Goal: Check status: Check status

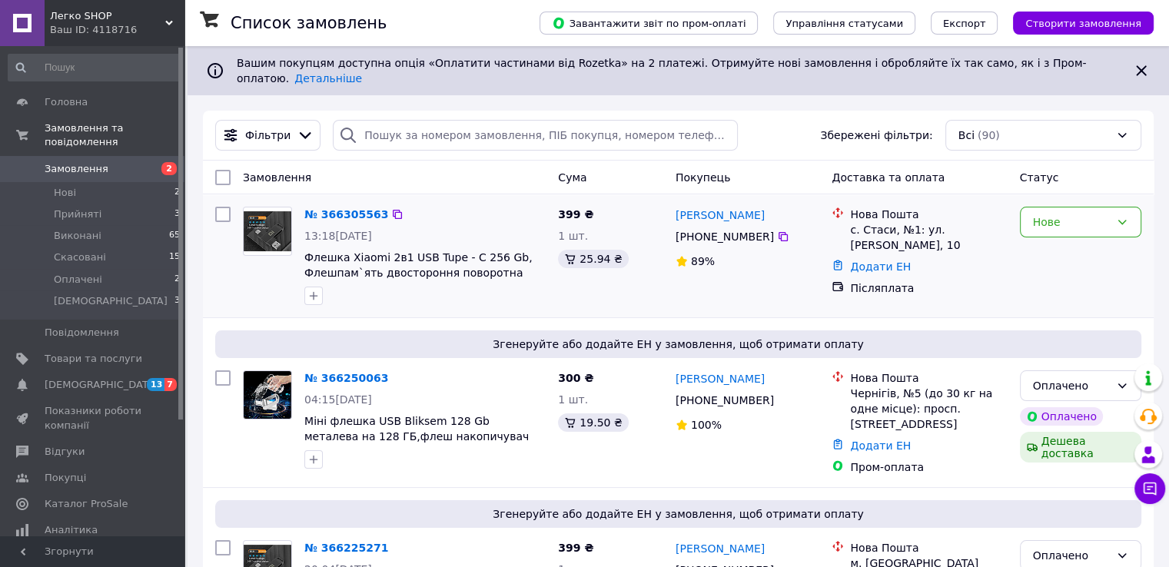
click at [264, 245] on div at bounding box center [267, 256] width 61 height 111
click at [261, 246] on div at bounding box center [267, 256] width 61 height 111
click at [260, 245] on div at bounding box center [267, 256] width 61 height 111
drag, startPoint x: 221, startPoint y: 224, endPoint x: 458, endPoint y: 217, distance: 236.7
click at [458, 217] on div "№ 366305563 13:18[DATE] Флешка Xiaomi 2в1 USB Tupe - C 256 Gb, Флешпам`ять двос…" at bounding box center [678, 256] width 938 height 111
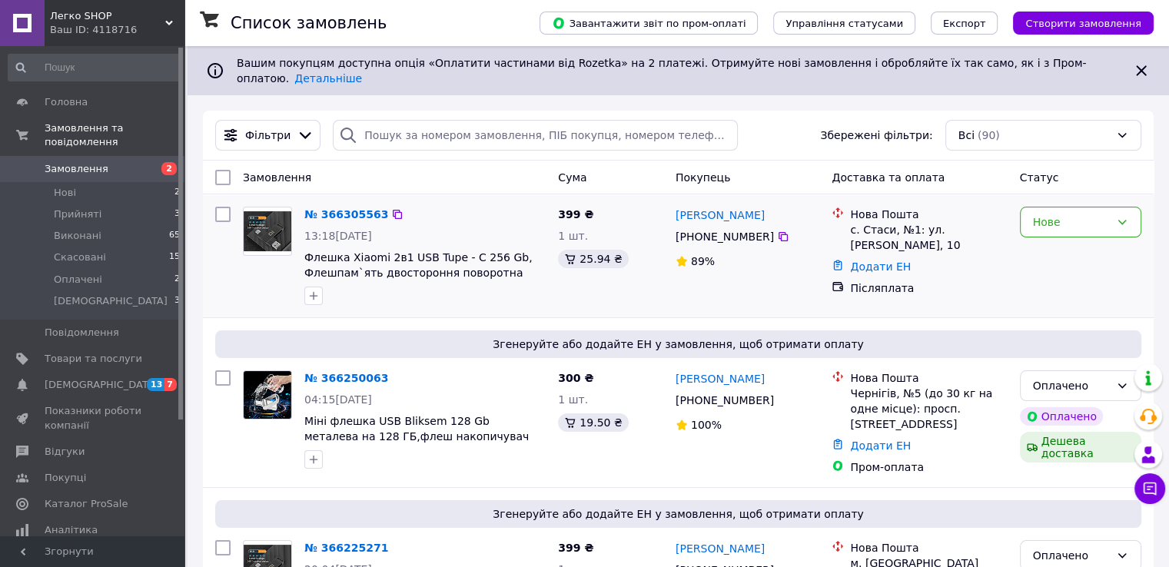
click at [486, 205] on div "№ 366305563" at bounding box center [425, 214] width 244 height 18
click at [220, 219] on div at bounding box center [223, 256] width 28 height 111
click at [256, 260] on div at bounding box center [267, 256] width 61 height 111
click at [219, 224] on div at bounding box center [223, 256] width 28 height 111
click at [217, 221] on div at bounding box center [223, 256] width 28 height 111
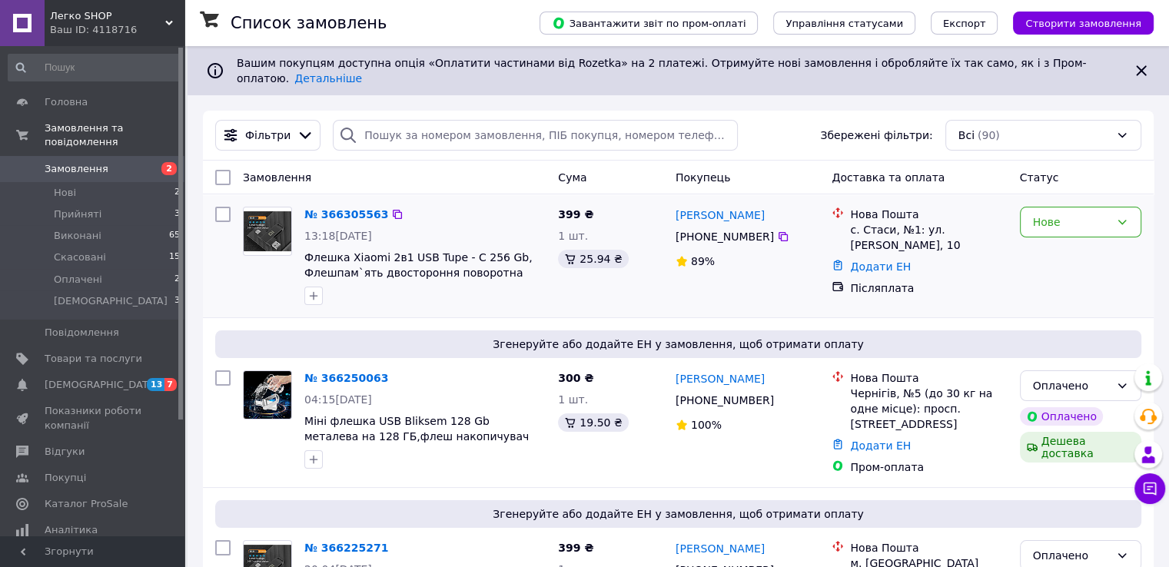
click at [217, 221] on div at bounding box center [223, 256] width 28 height 111
click at [221, 219] on div at bounding box center [223, 256] width 28 height 111
click at [254, 262] on div at bounding box center [267, 256] width 61 height 111
